Goal: Information Seeking & Learning: Learn about a topic

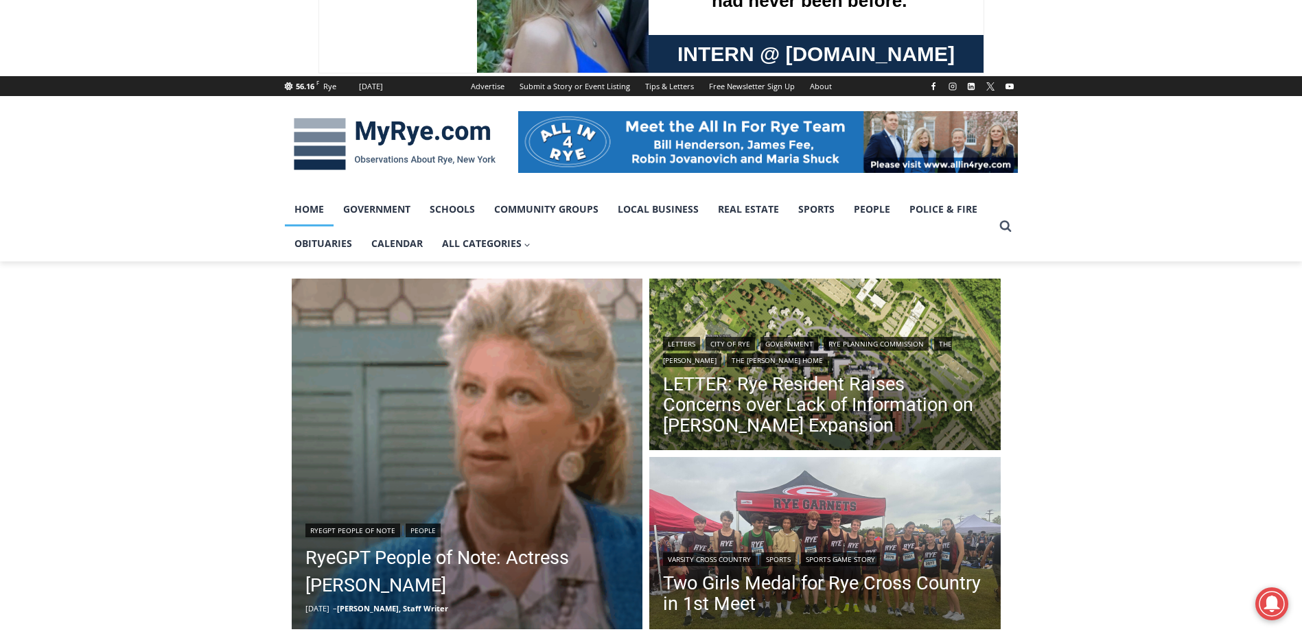
scroll to position [206, 0]
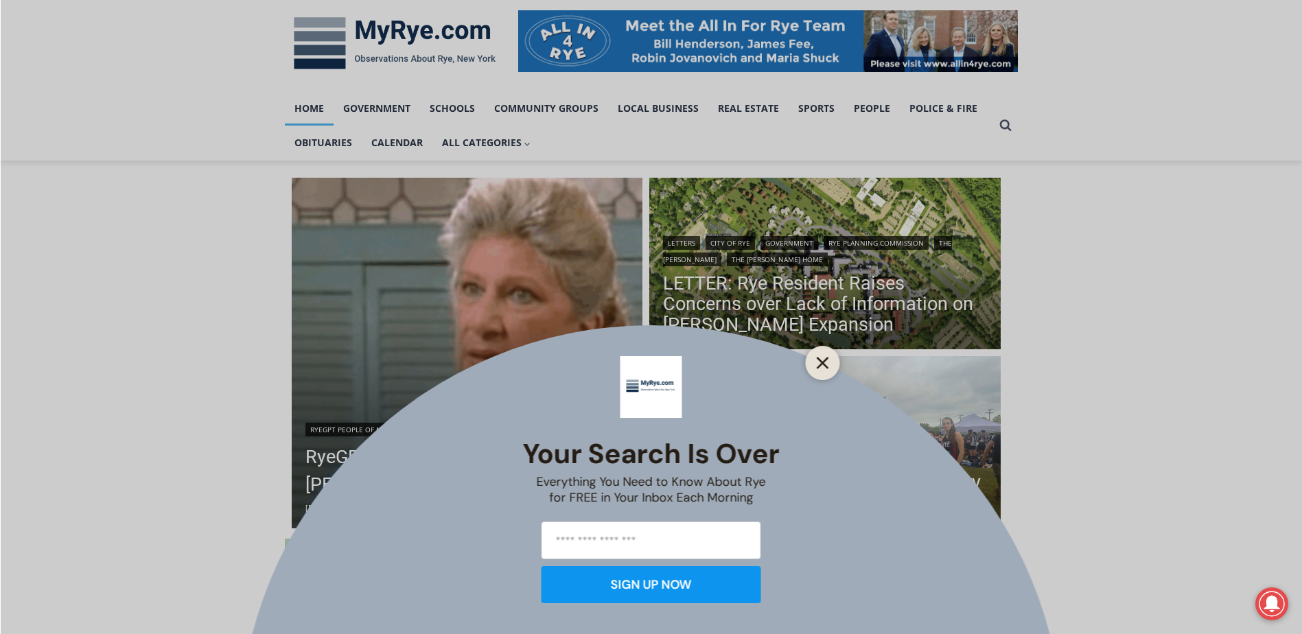
click at [820, 362] on line "Close" at bounding box center [822, 363] width 10 height 10
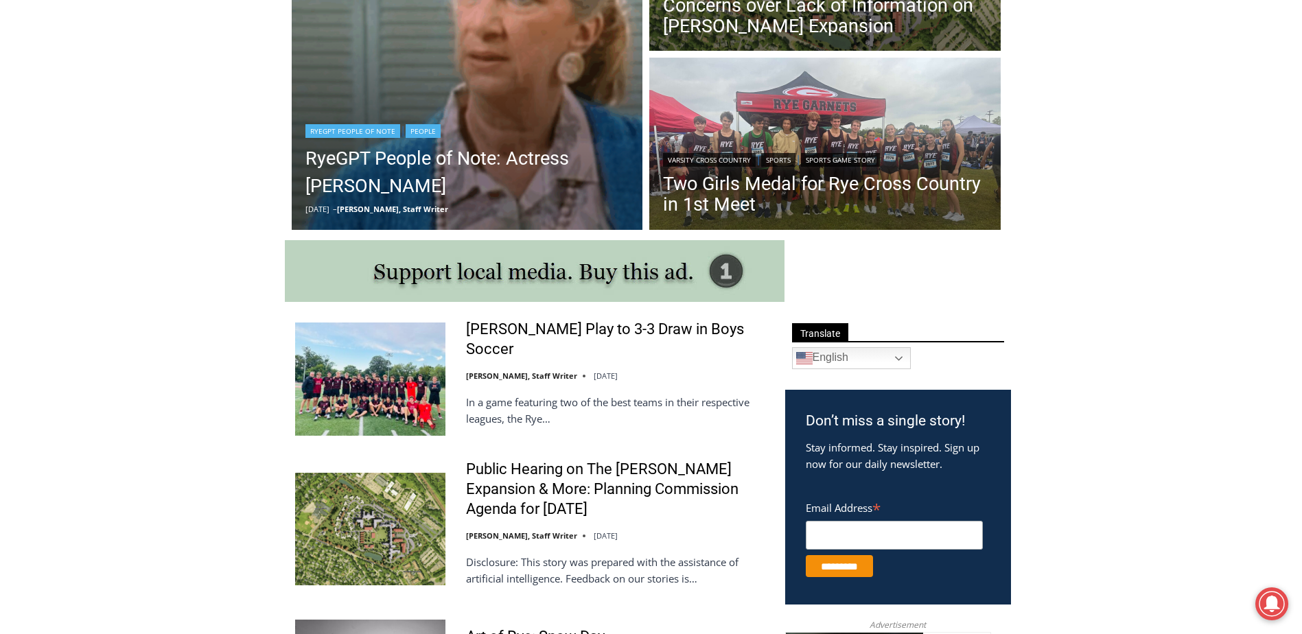
scroll to position [480, 0]
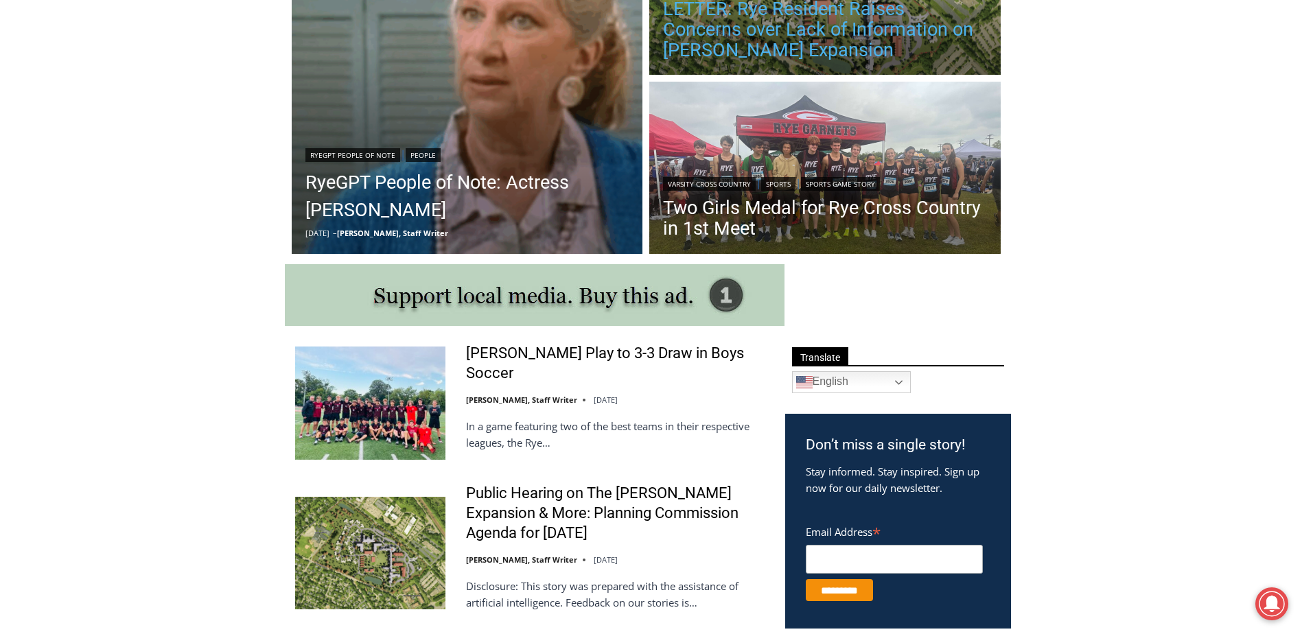
click at [719, 43] on link "LETTER: Rye Resident Raises Concerns over Lack of Information on [PERSON_NAME] …" at bounding box center [825, 30] width 324 height 62
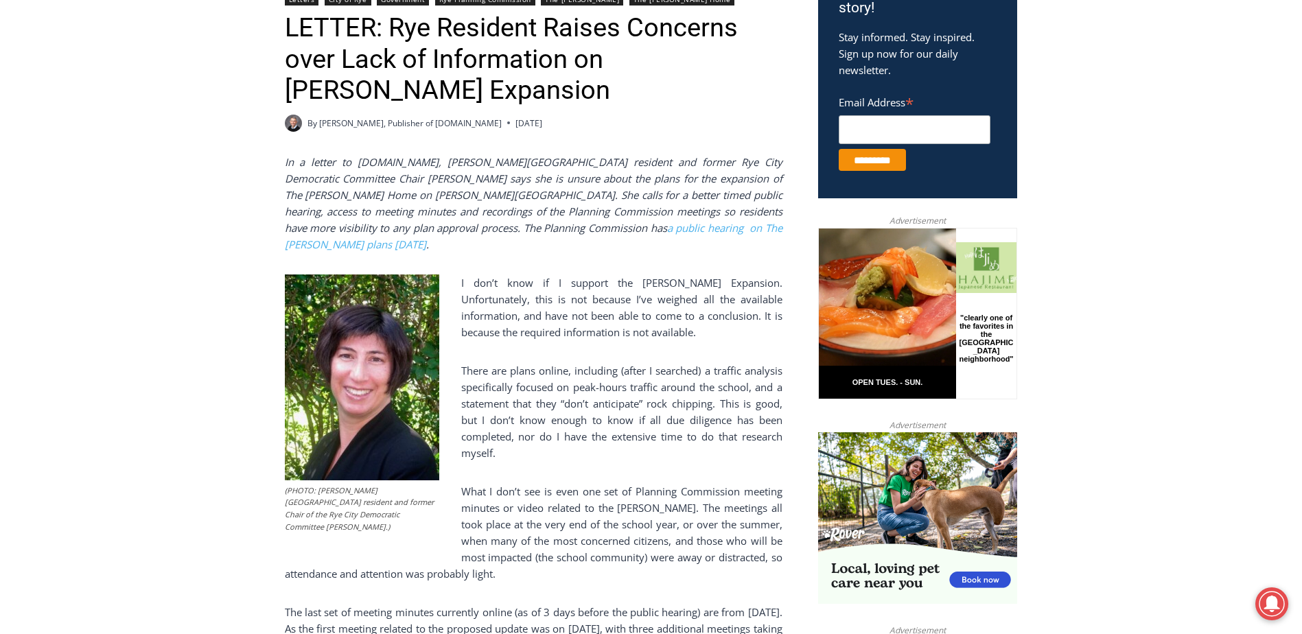
scroll to position [549, 0]
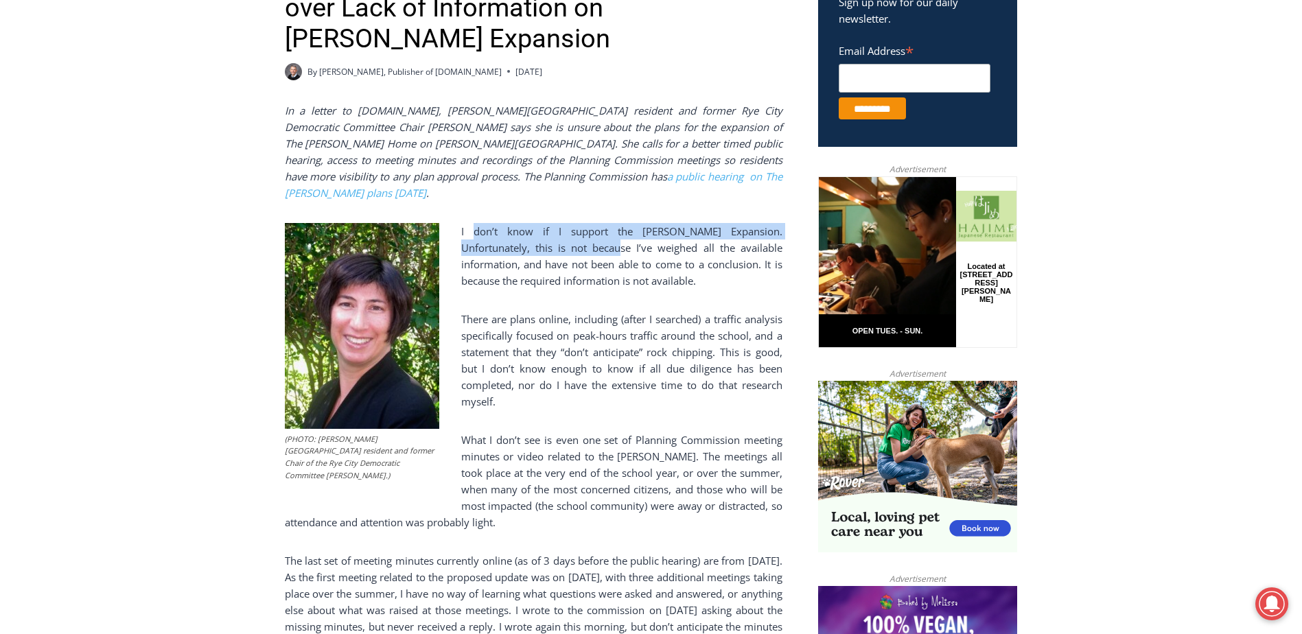
drag, startPoint x: 466, startPoint y: 209, endPoint x: 550, endPoint y: 215, distance: 84.6
click at [550, 223] on p "I don’t know if I support the Osborn Expansion. Unfortunately, this is not beca…" at bounding box center [534, 256] width 498 height 66
drag, startPoint x: 550, startPoint y: 215, endPoint x: 521, endPoint y: 248, distance: 43.7
click at [522, 248] on p "I don’t know if I support the Osborn Expansion. Unfortunately, this is not beca…" at bounding box center [534, 256] width 498 height 66
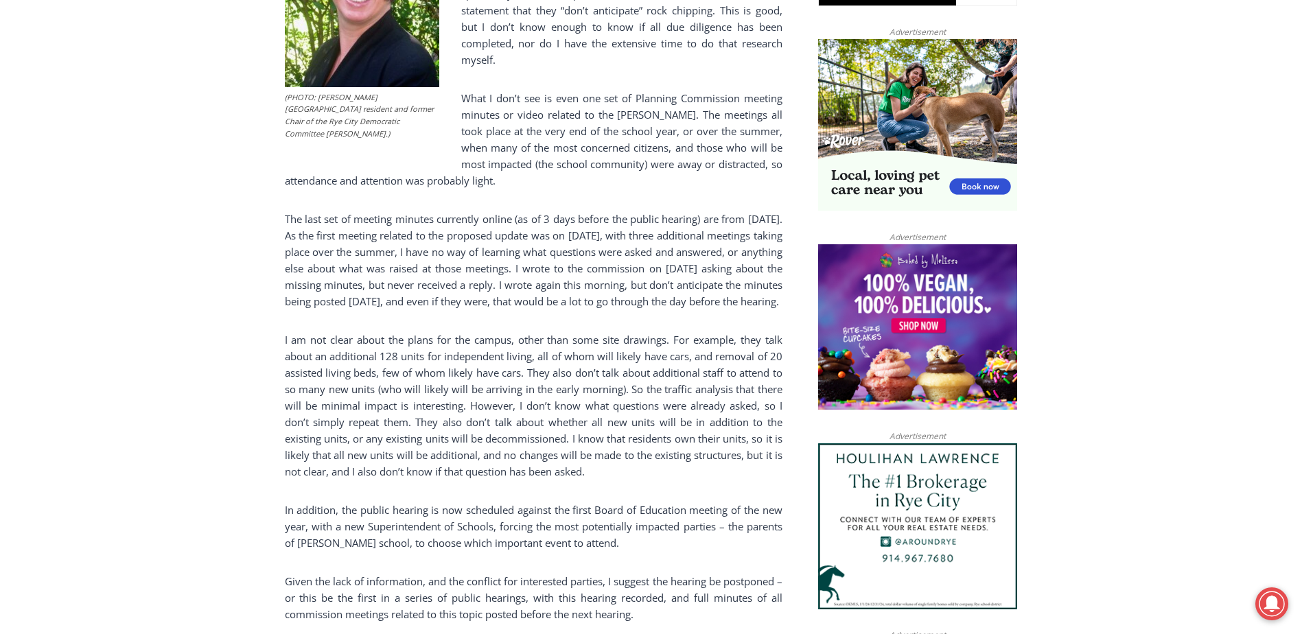
scroll to position [1029, 0]
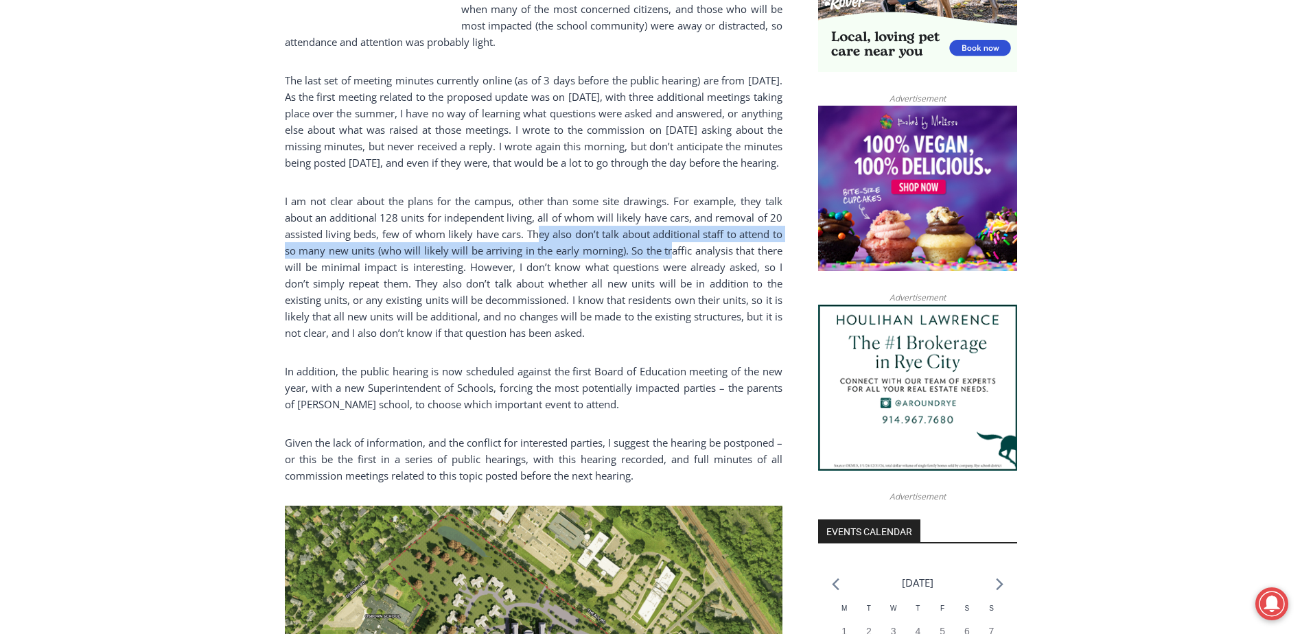
drag, startPoint x: 537, startPoint y: 224, endPoint x: 670, endPoint y: 242, distance: 135.0
click at [670, 242] on p "I am not clear about the plans for the campus, other than some site drawings. F…" at bounding box center [534, 267] width 498 height 148
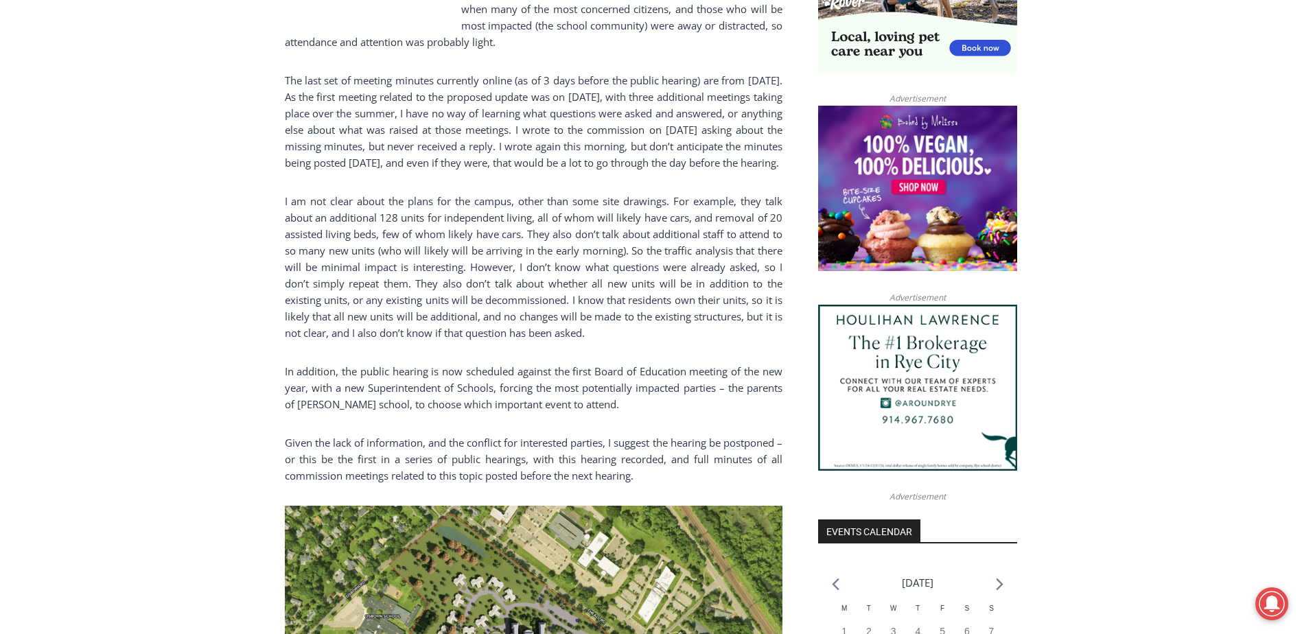
click at [338, 263] on p "I am not clear about the plans for the campus, other than some site drawings. F…" at bounding box center [534, 267] width 498 height 148
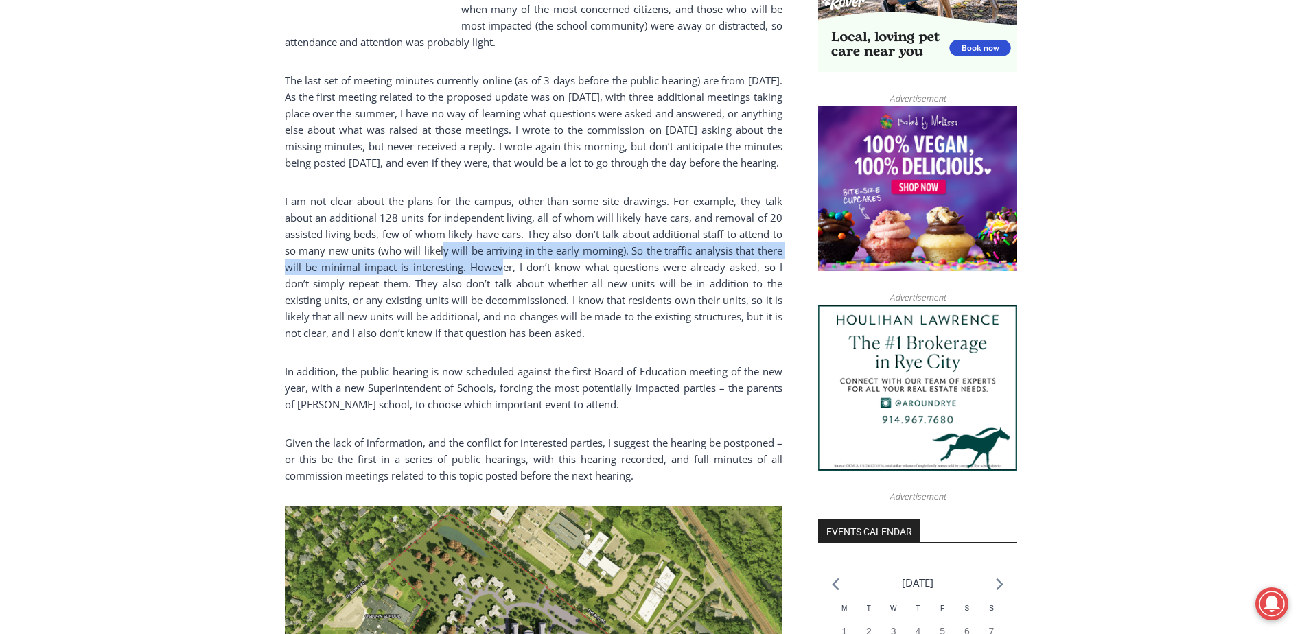
drag, startPoint x: 441, startPoint y: 246, endPoint x: 502, endPoint y: 251, distance: 61.3
click at [502, 251] on p "I am not clear about the plans for the campus, other than some site drawings. F…" at bounding box center [534, 267] width 498 height 148
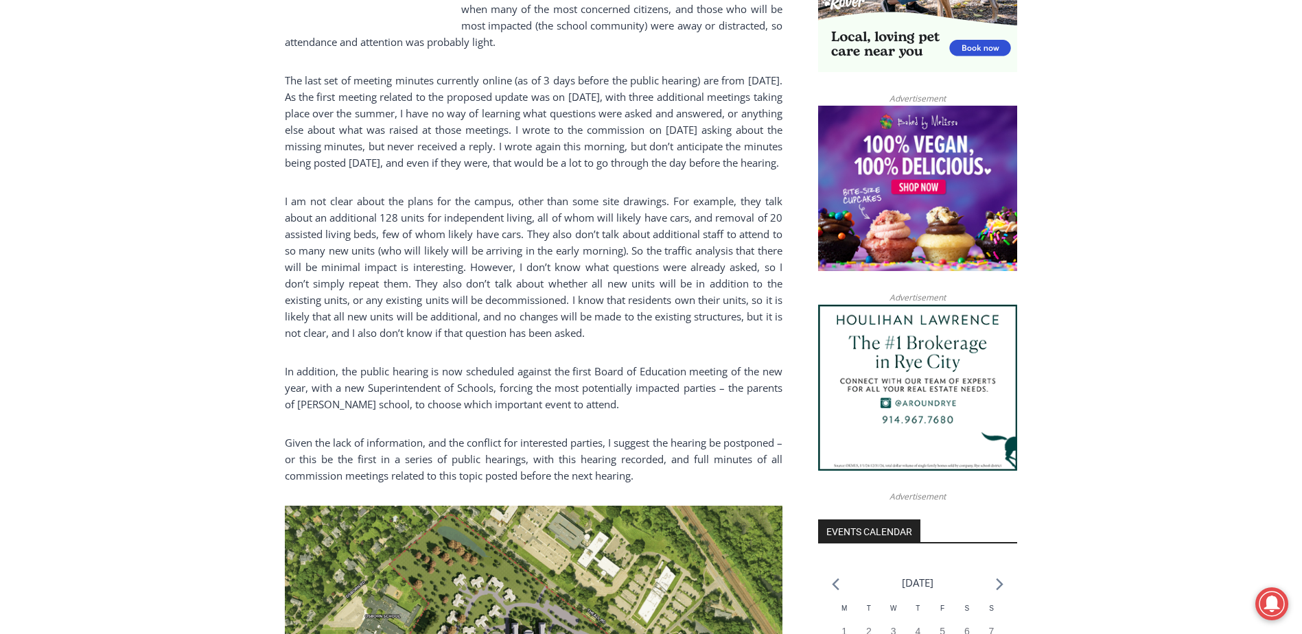
drag, startPoint x: 502, startPoint y: 251, endPoint x: 422, endPoint y: 244, distance: 80.6
click at [422, 244] on p "I am not clear about the plans for the campus, other than some site drawings. F…" at bounding box center [534, 267] width 498 height 148
drag, startPoint x: 462, startPoint y: 240, endPoint x: 539, endPoint y: 245, distance: 77.7
click at [539, 245] on p "I am not clear about the plans for the campus, other than some site drawings. F…" at bounding box center [534, 267] width 498 height 148
drag, startPoint x: 539, startPoint y: 245, endPoint x: 719, endPoint y: 242, distance: 179.8
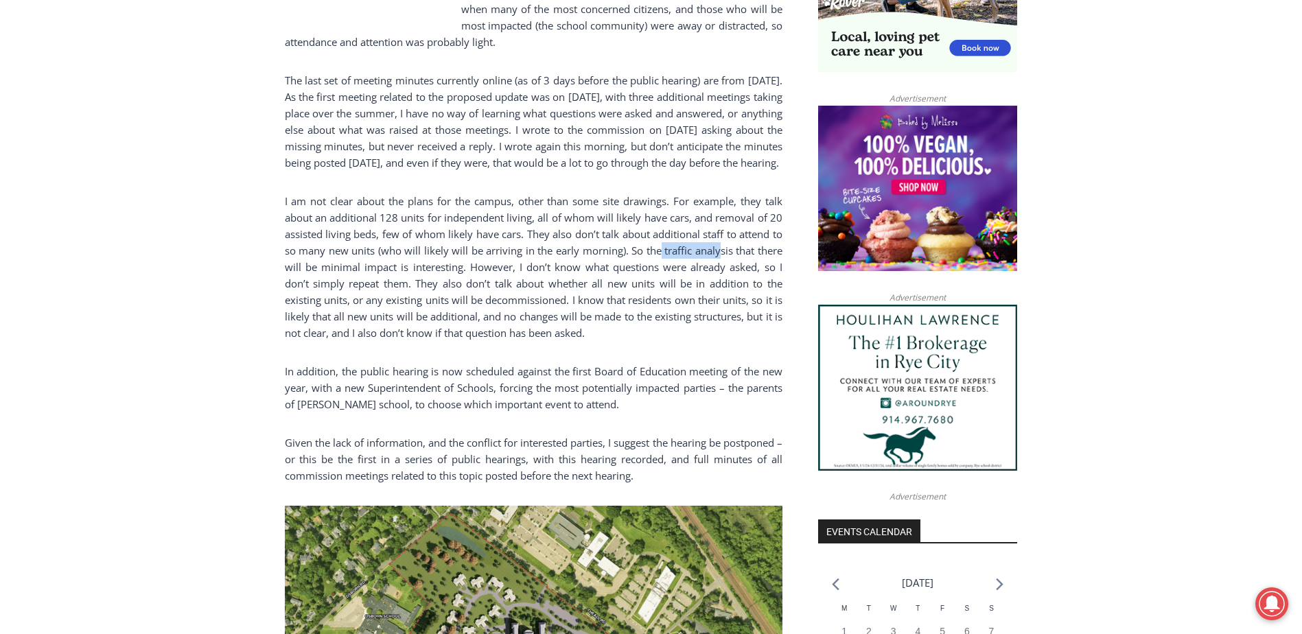
click at [719, 242] on p "I am not clear about the plans for the campus, other than some site drawings. F…" at bounding box center [534, 267] width 498 height 148
drag, startPoint x: 493, startPoint y: 255, endPoint x: 576, endPoint y: 264, distance: 83.5
click at [576, 264] on p "I am not clear about the plans for the campus, other than some site drawings. F…" at bounding box center [534, 267] width 498 height 148
drag, startPoint x: 576, startPoint y: 264, endPoint x: 740, endPoint y: 260, distance: 164.1
click at [740, 260] on p "I am not clear about the plans for the campus, other than some site drawings. F…" at bounding box center [534, 267] width 498 height 148
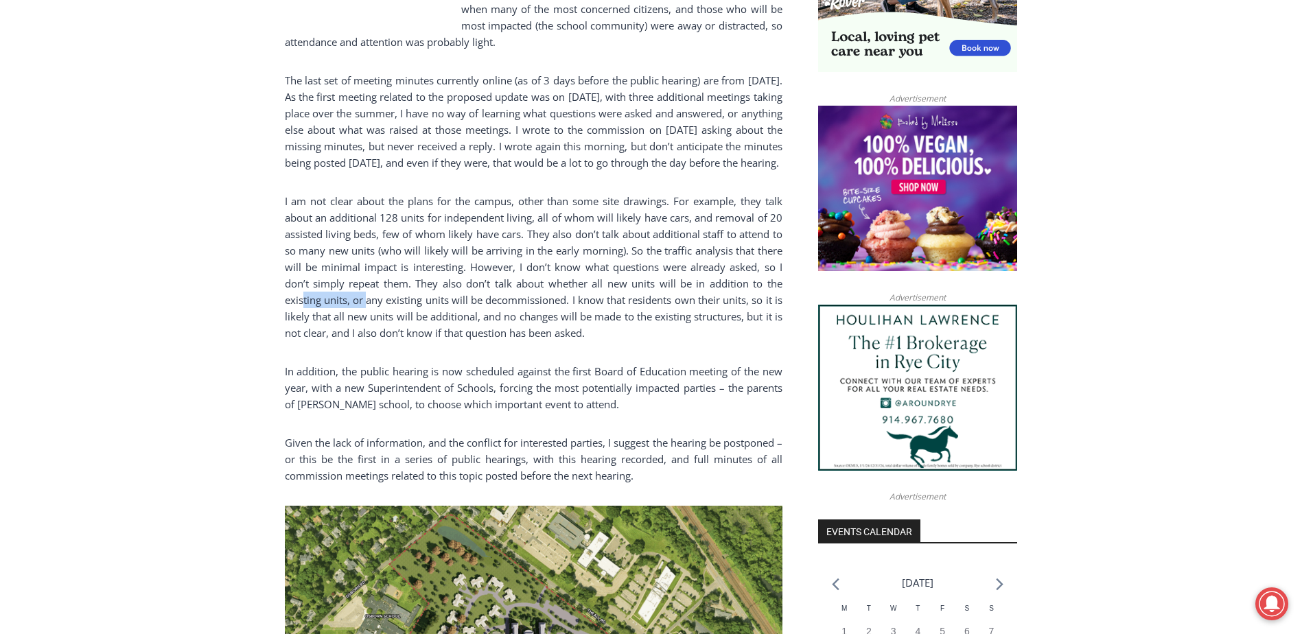
drag, startPoint x: 303, startPoint y: 283, endPoint x: 371, endPoint y: 283, distance: 67.9
click at [371, 283] on p "I am not clear about the plans for the campus, other than some site drawings. F…" at bounding box center [534, 267] width 498 height 148
drag, startPoint x: 371, startPoint y: 283, endPoint x: 312, endPoint y: 272, distance: 59.5
click at [312, 272] on p "I am not clear about the plans for the campus, other than some site drawings. F…" at bounding box center [534, 267] width 498 height 148
drag, startPoint x: 312, startPoint y: 272, endPoint x: 594, endPoint y: 275, distance: 281.4
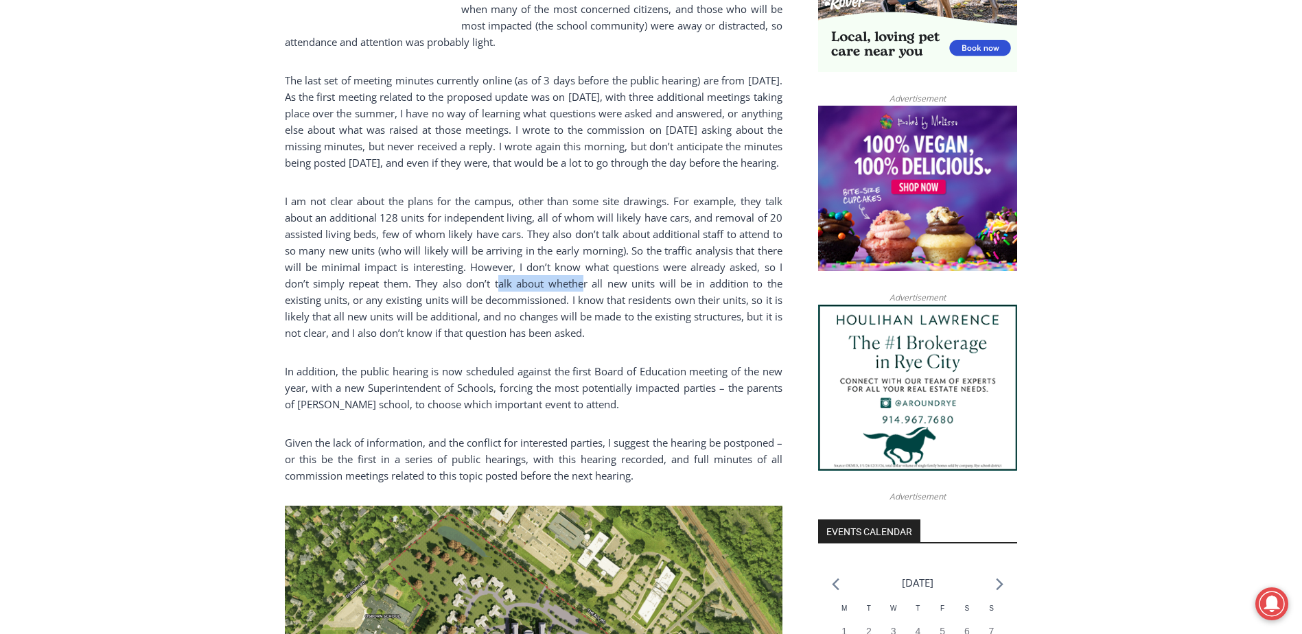
click at [594, 275] on p "I am not clear about the plans for the campus, other than some site drawings. F…" at bounding box center [534, 267] width 498 height 148
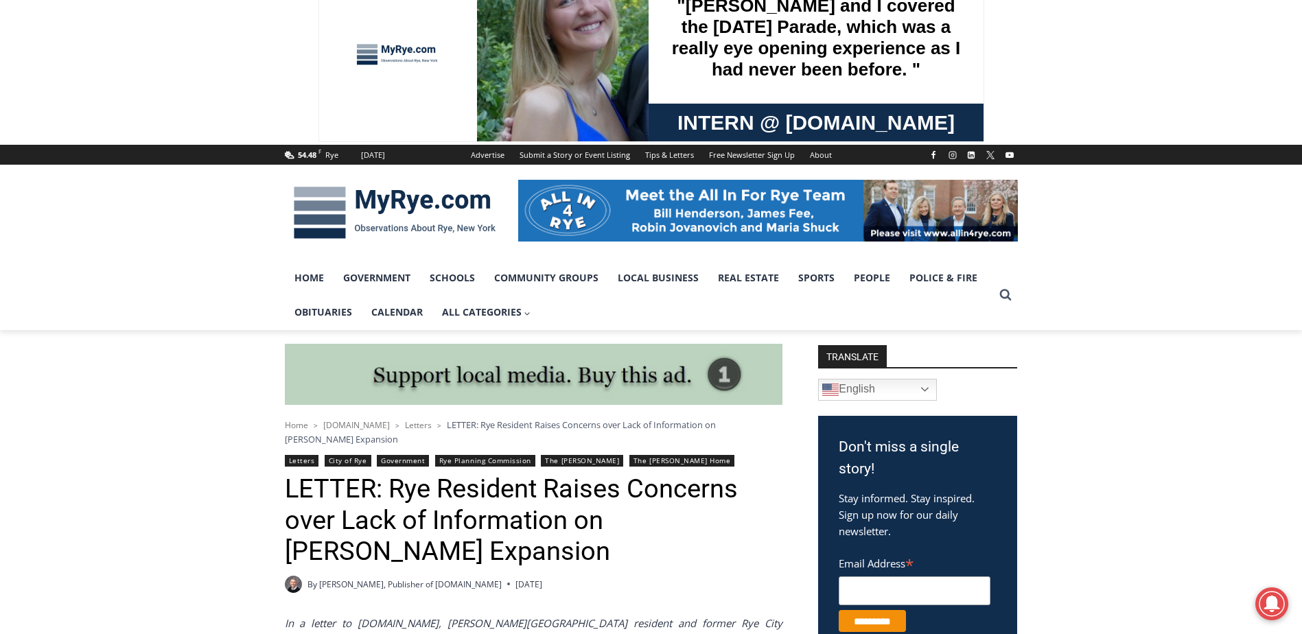
scroll to position [0, 0]
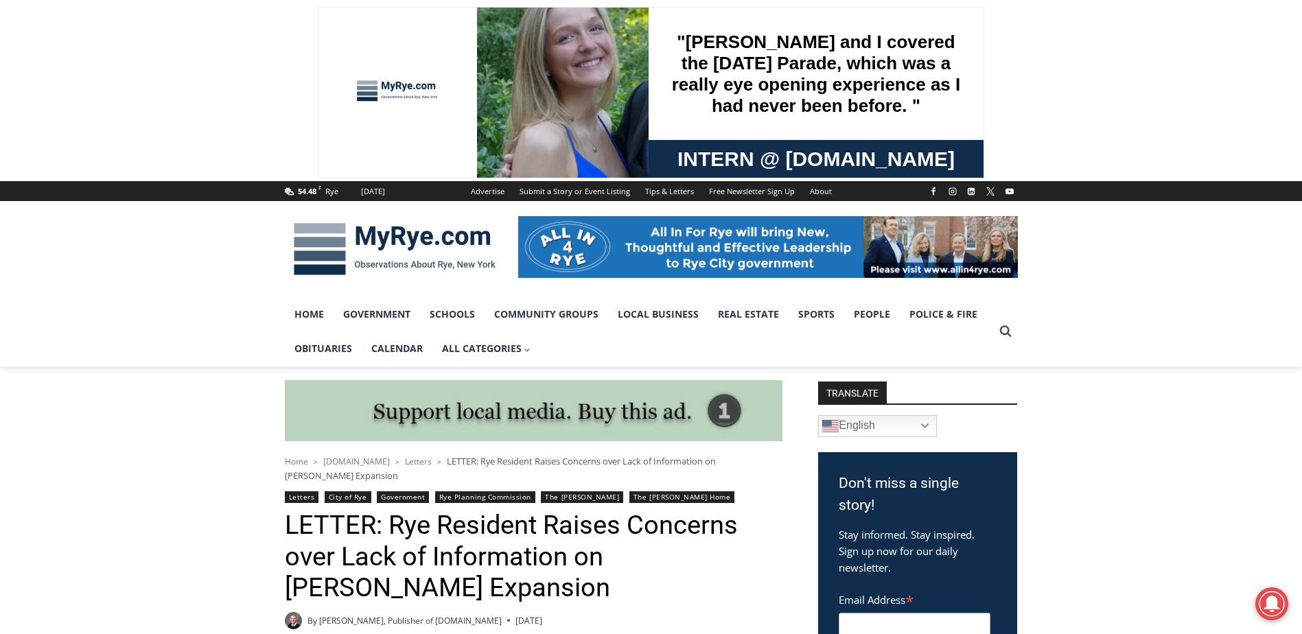
click at [396, 248] on img at bounding box center [395, 248] width 220 height 71
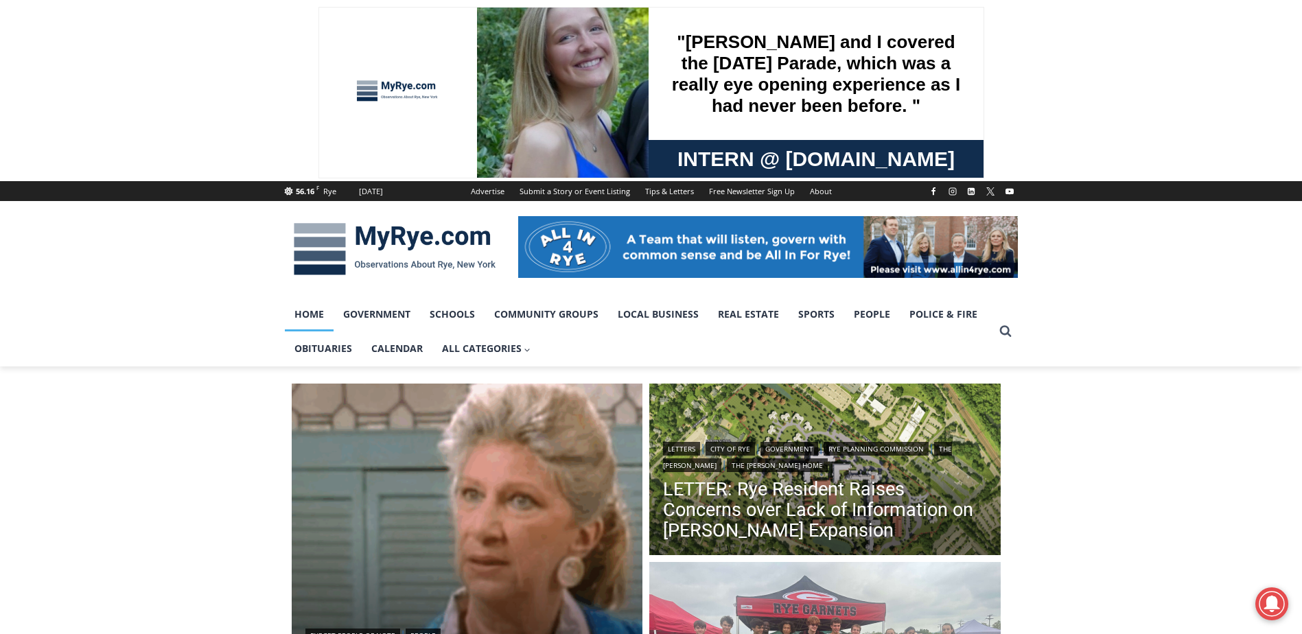
scroll to position [412, 0]
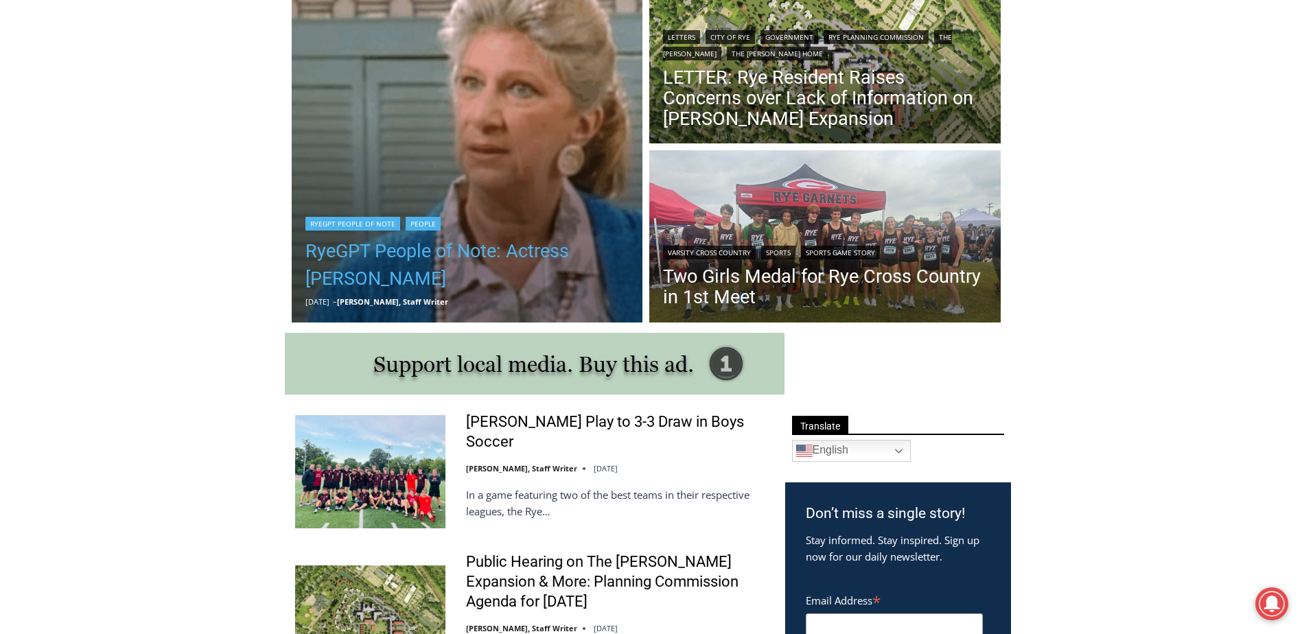
click at [450, 251] on link "RyeGPT People of Note: Actress [PERSON_NAME]" at bounding box center [467, 264] width 324 height 55
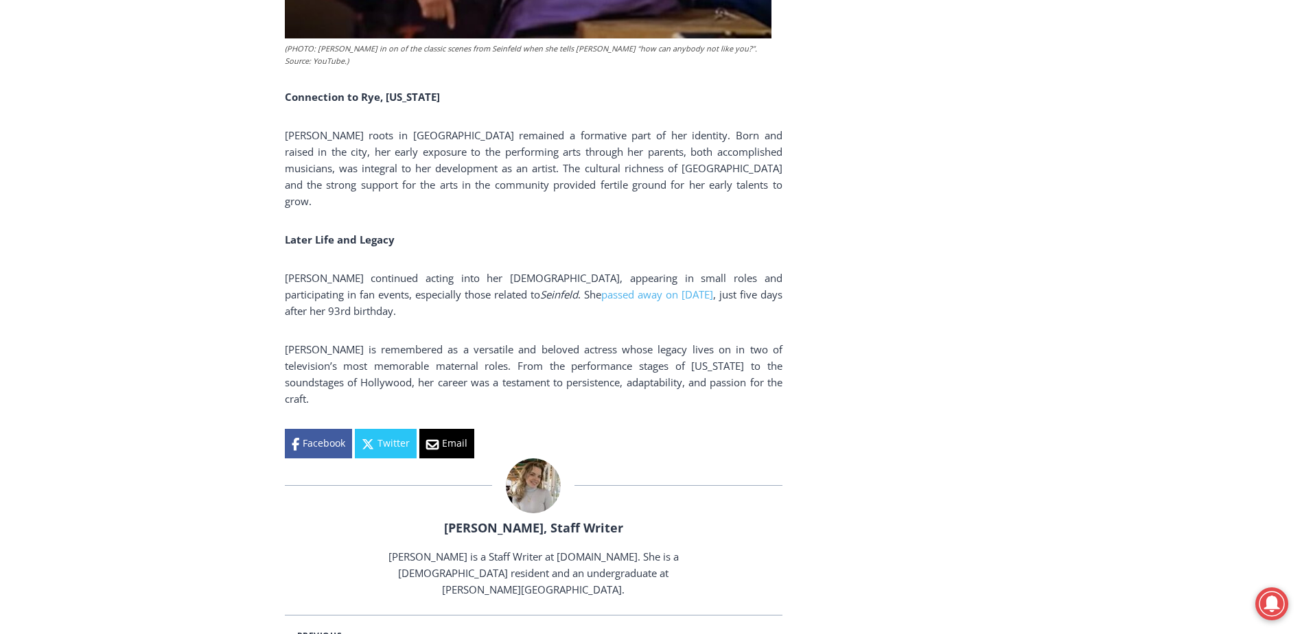
scroll to position [2789, 0]
